Goal: Information Seeking & Learning: Learn about a topic

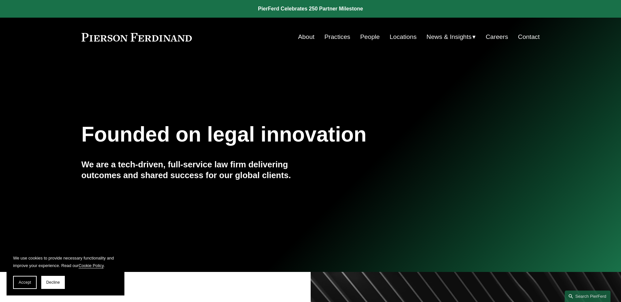
click at [0, 0] on span "News" at bounding box center [0, 0] width 0 height 0
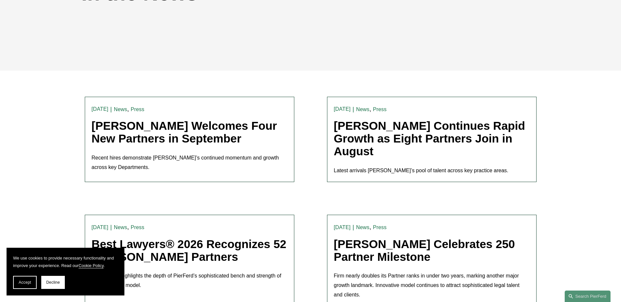
scroll to position [131, 0]
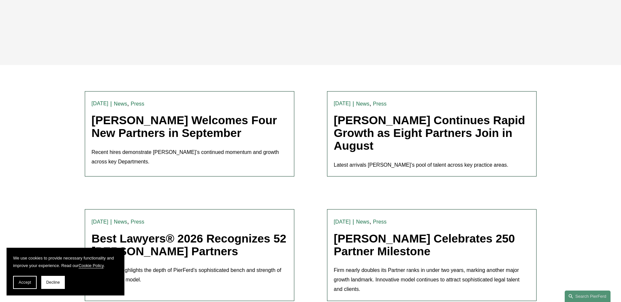
click at [197, 121] on link "[PERSON_NAME] Welcomes Four New Partners in September" at bounding box center [184, 127] width 185 height 26
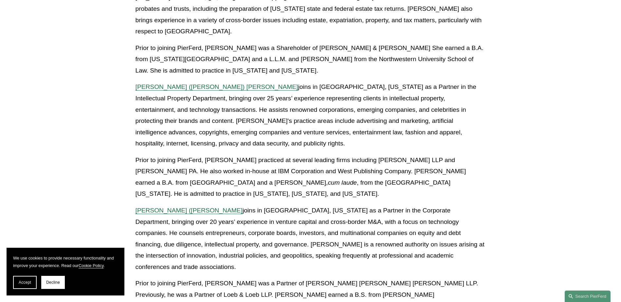
scroll to position [458, 0]
